Goal: Check status

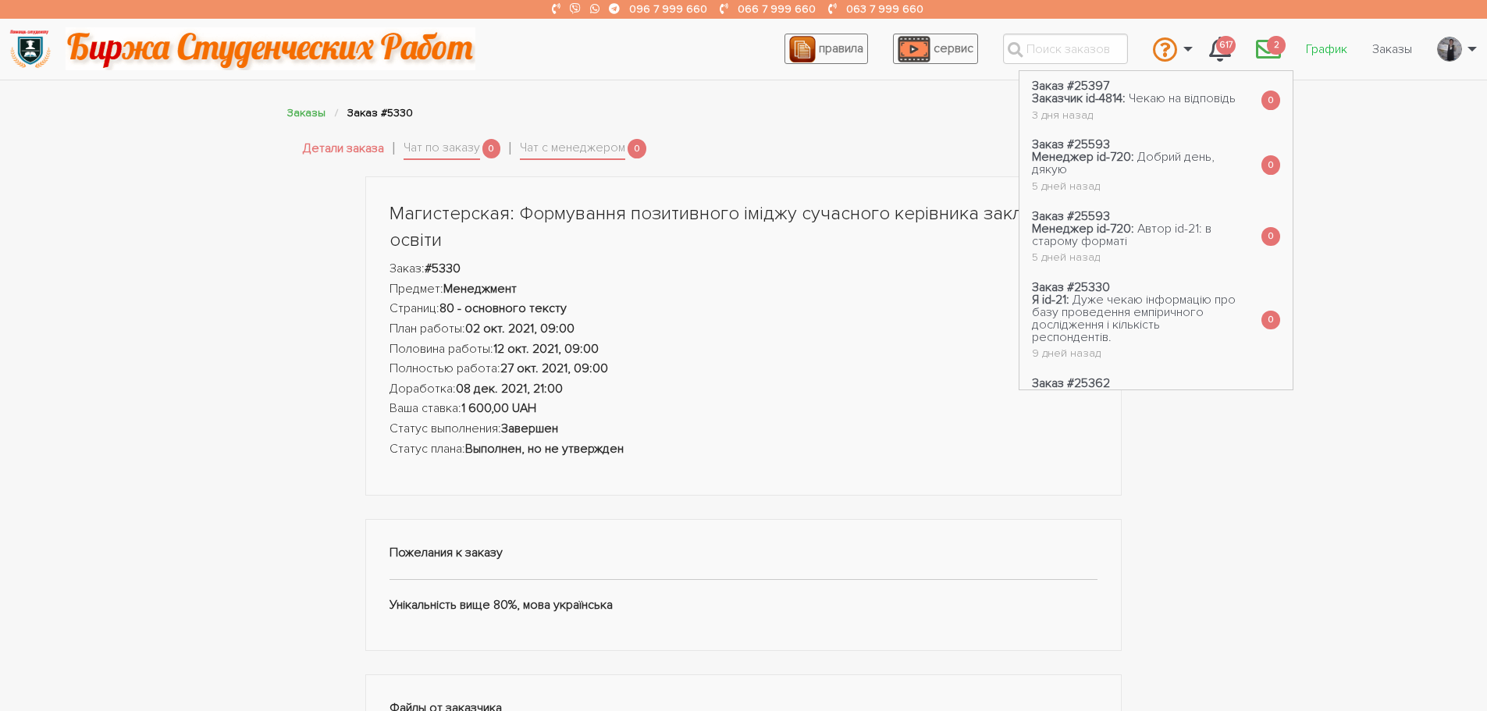
click at [1320, 53] on link "График" at bounding box center [1326, 49] width 66 height 30
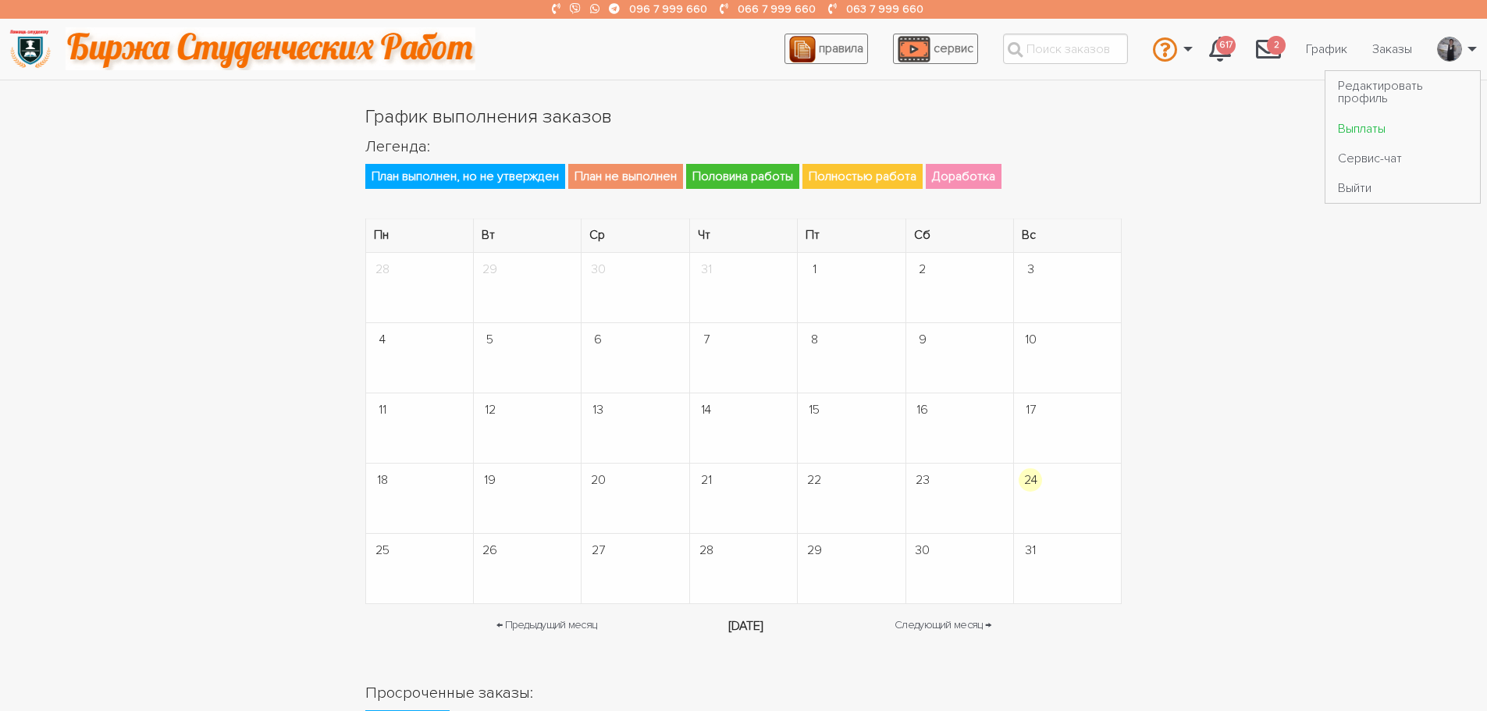
click at [1395, 130] on link "Выплаты" at bounding box center [1402, 128] width 155 height 30
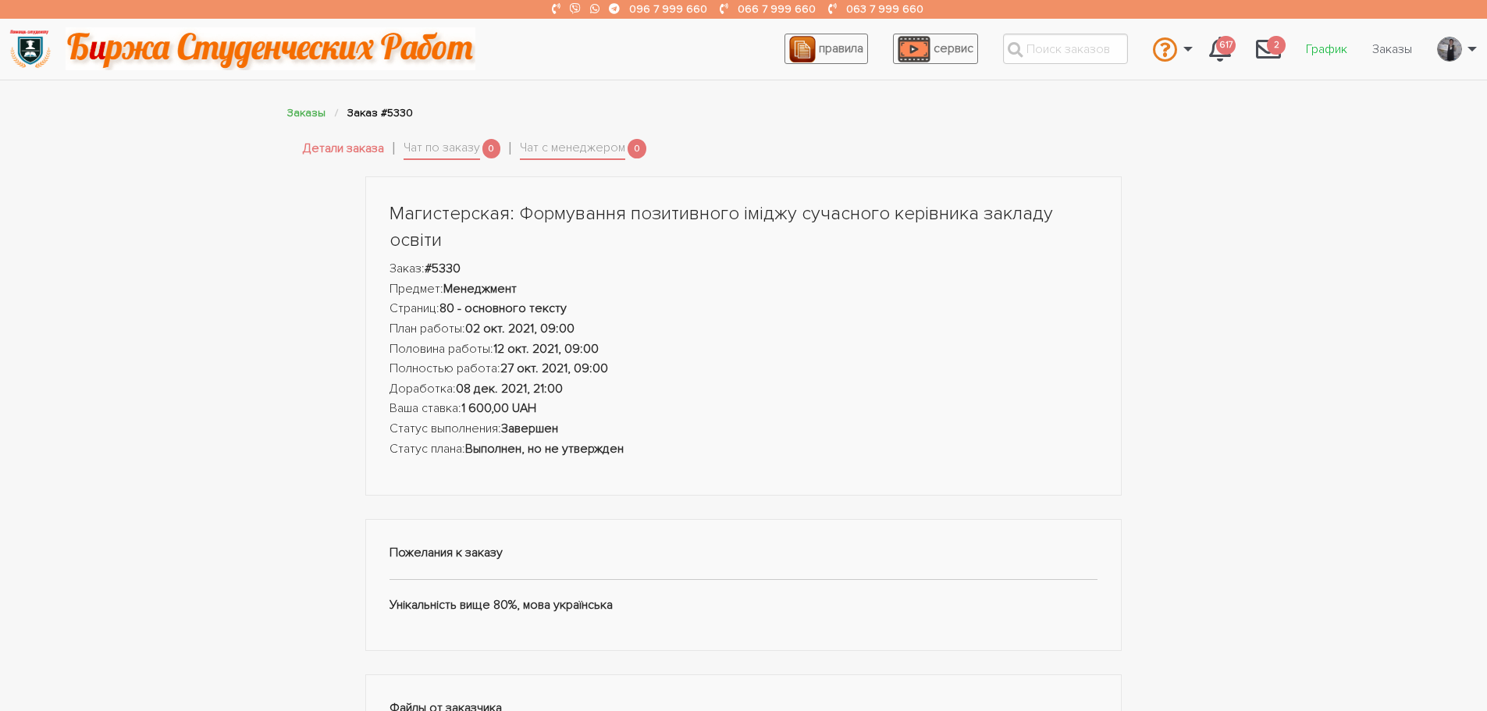
click at [1336, 48] on link "График" at bounding box center [1326, 49] width 66 height 30
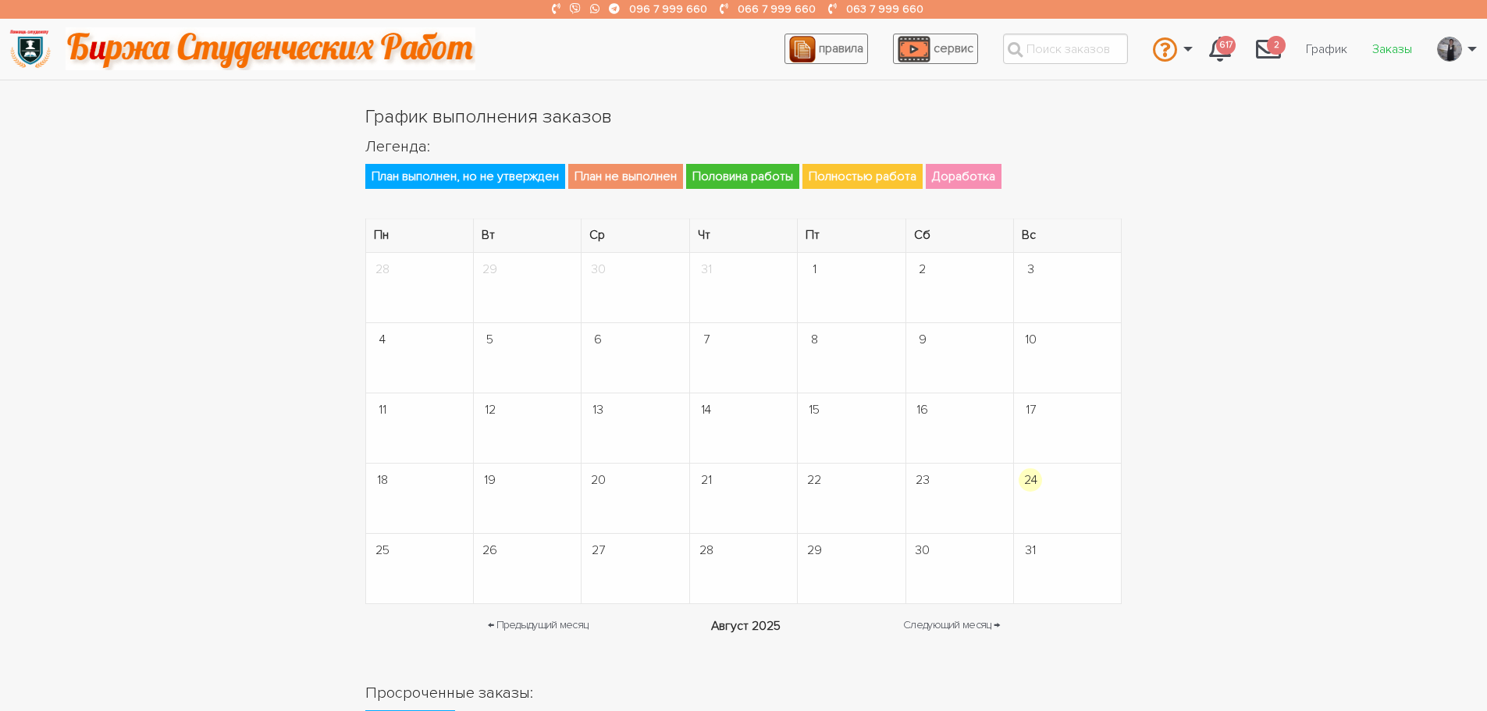
click at [1382, 46] on link "Заказы" at bounding box center [1391, 49] width 65 height 30
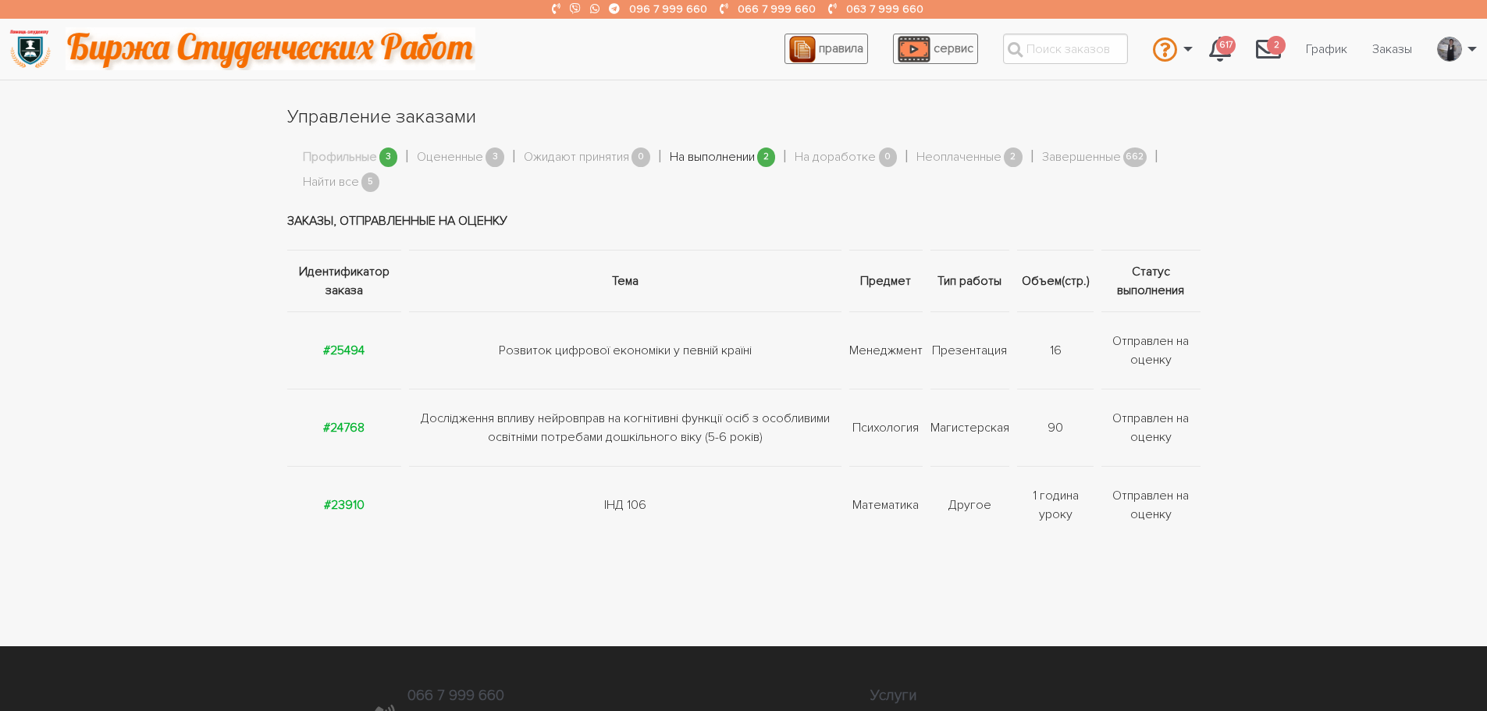
click at [685, 158] on link "На выполнении" at bounding box center [712, 157] width 85 height 20
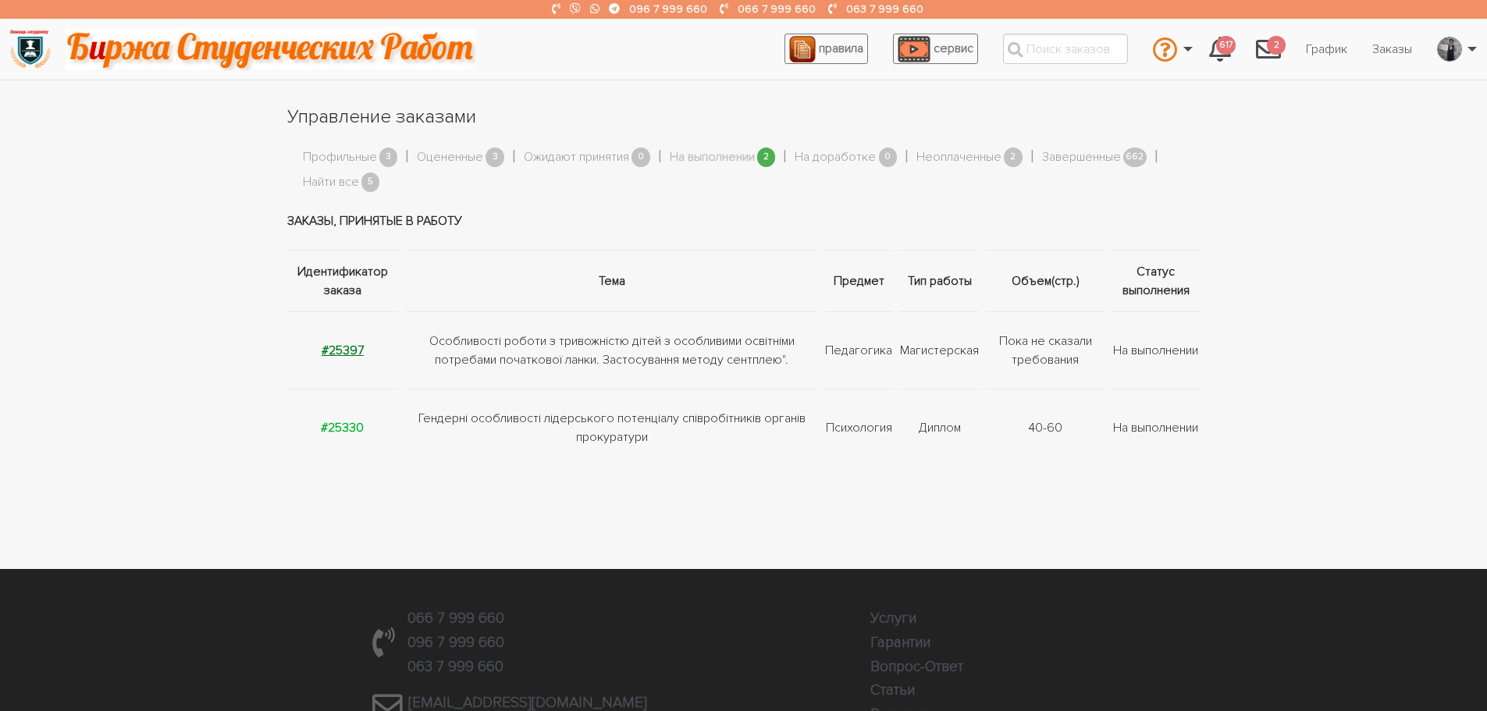
click at [331, 357] on strong "#25397" at bounding box center [343, 351] width 42 height 16
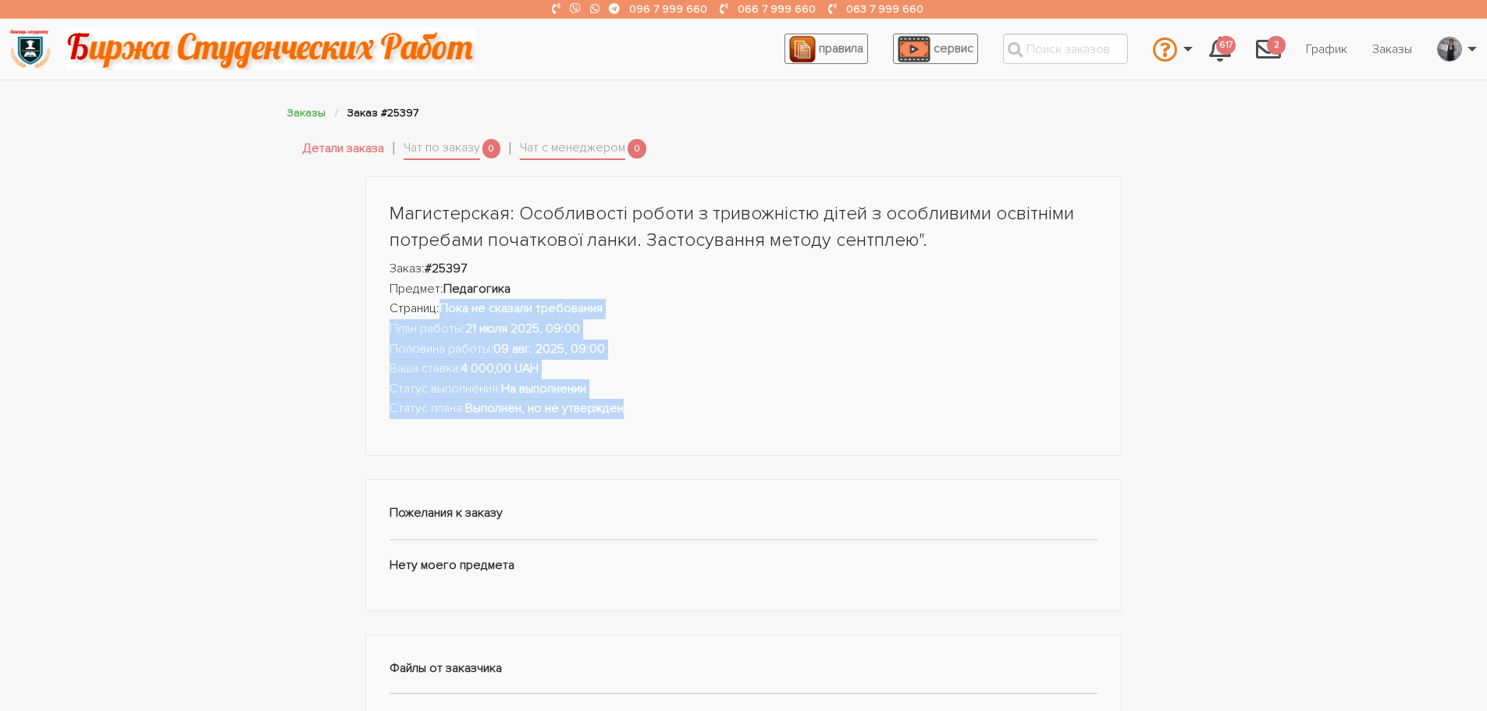
drag, startPoint x: 445, startPoint y: 307, endPoint x: 663, endPoint y: 413, distance: 242.6
click at [671, 414] on ul "Заказ: #25397 Предмет: [PERSON_NAME]: Пока не сказали требования План работы: […" at bounding box center [743, 339] width 709 height 160
click at [481, 395] on li "Статус выполнения: На выполнении" at bounding box center [743, 389] width 709 height 20
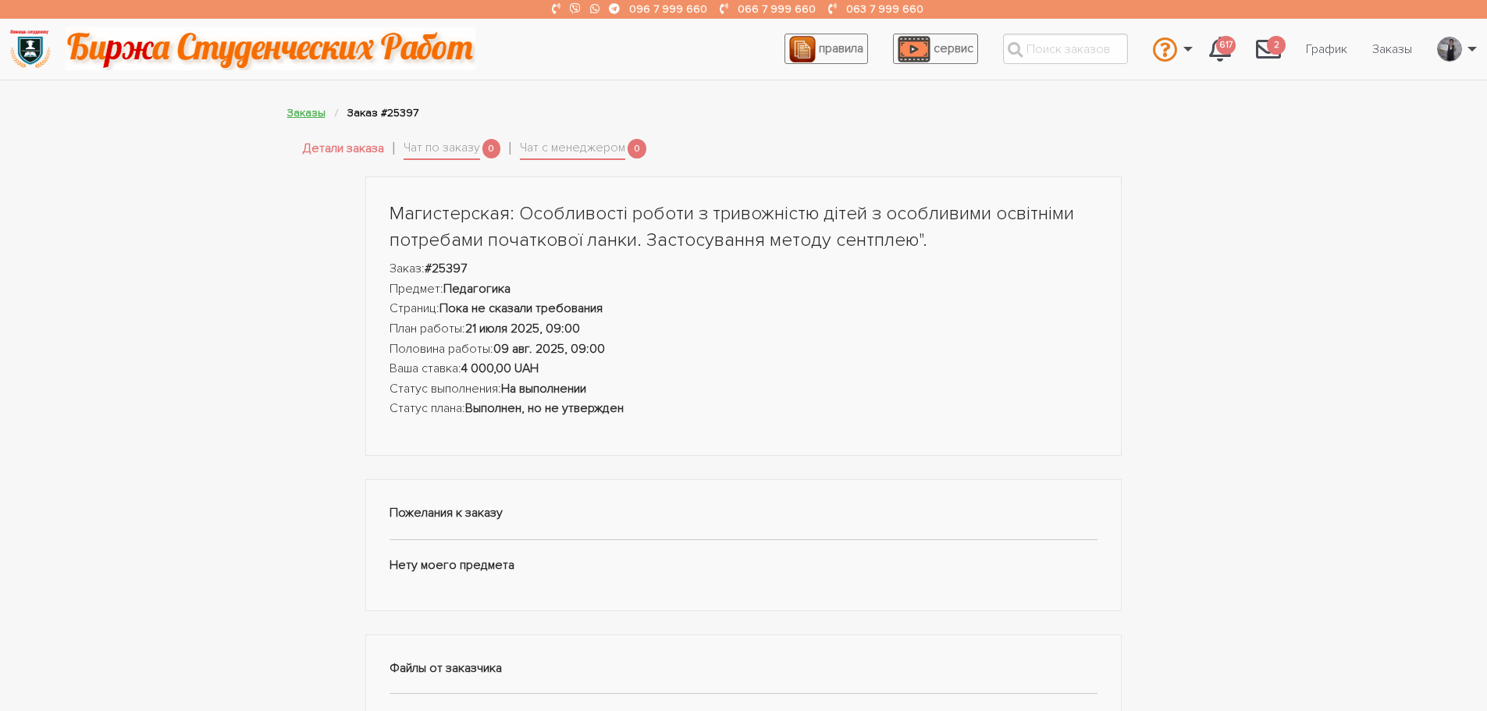
click at [287, 108] on link "Заказы" at bounding box center [306, 112] width 38 height 13
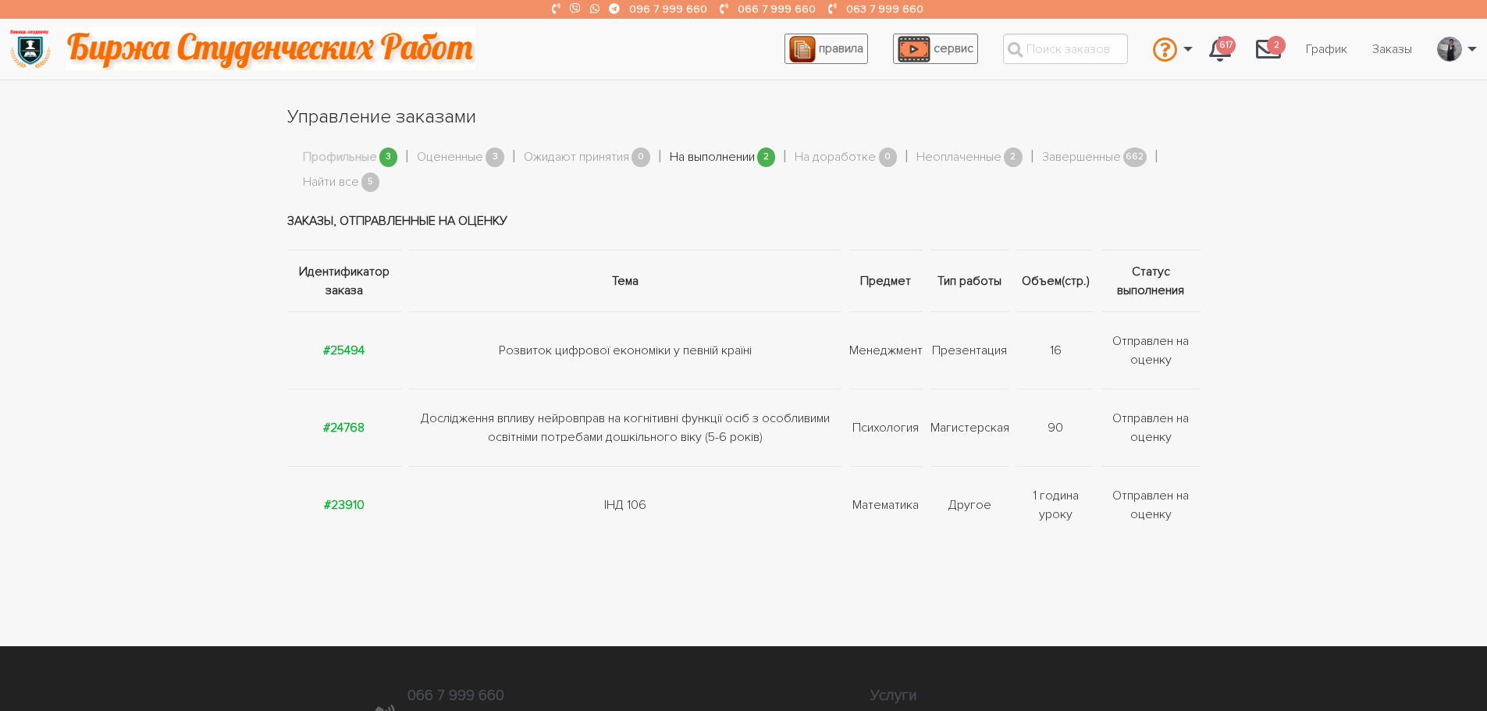
click at [702, 158] on link "На выполнении" at bounding box center [712, 157] width 85 height 20
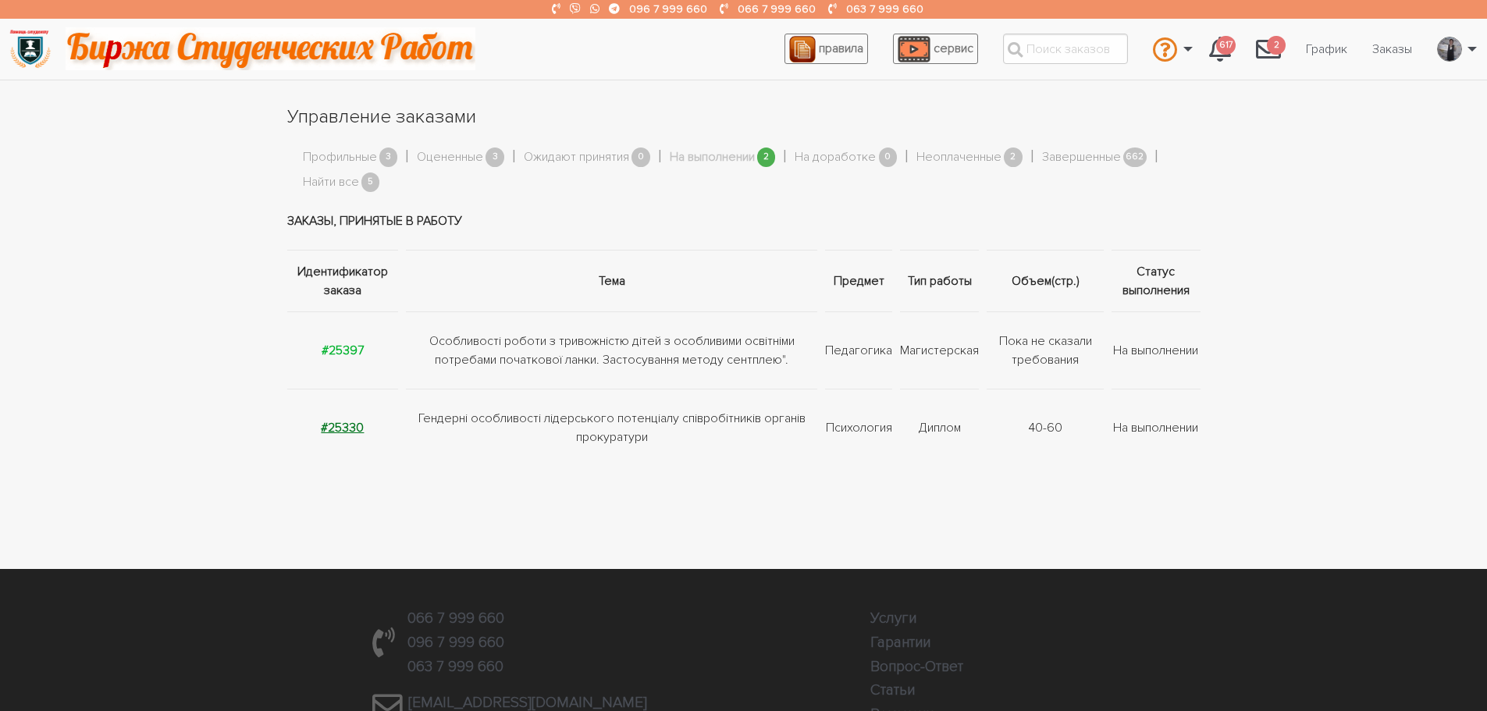
click at [338, 421] on strong "#25330" at bounding box center [342, 428] width 43 height 16
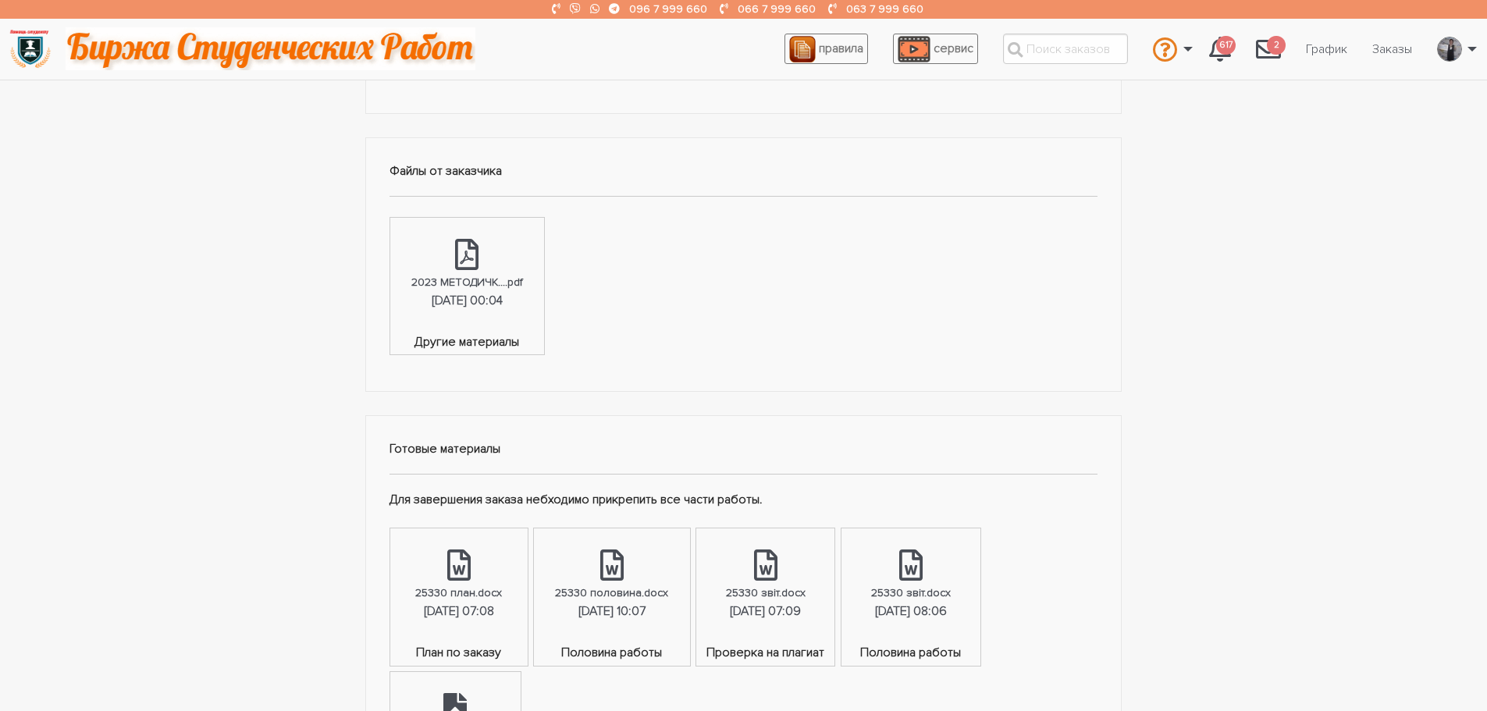
scroll to position [702, 0]
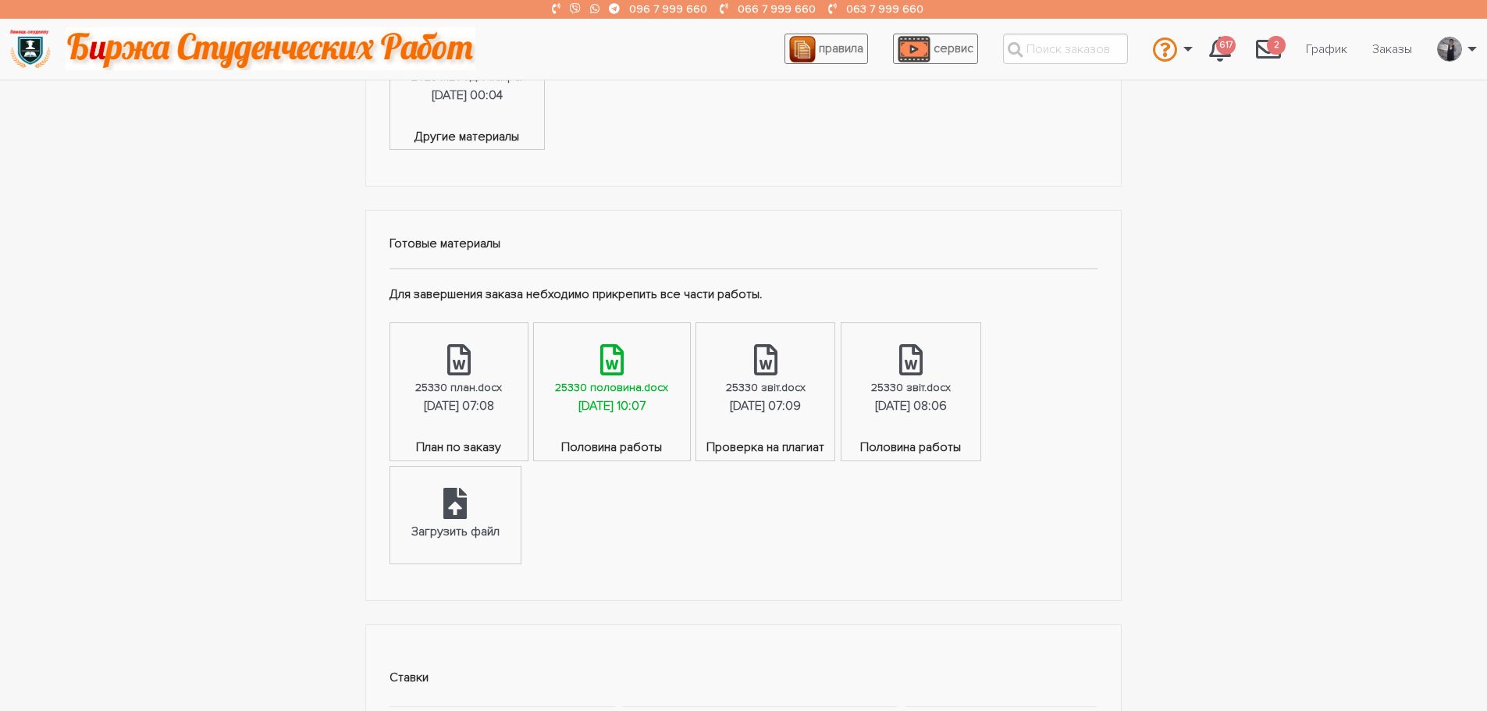
click at [638, 403] on div "[DATE] 10:07" at bounding box center [611, 406] width 67 height 20
